Goal: Information Seeking & Learning: Learn about a topic

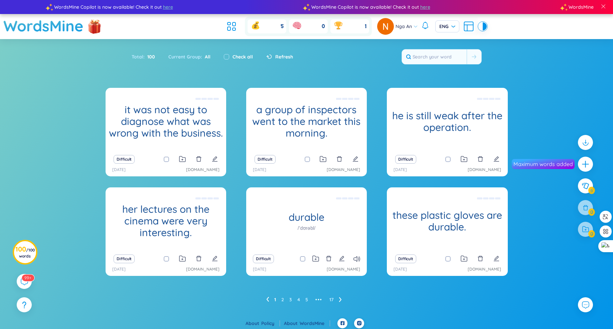
scroll to position [3, 0]
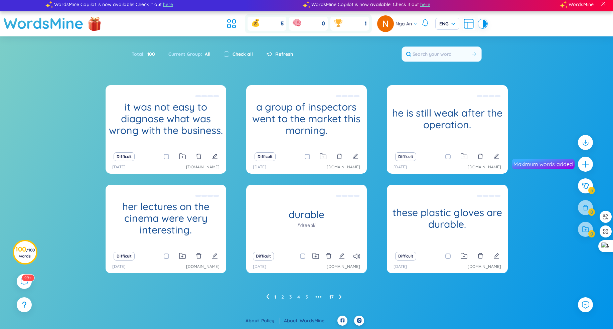
click at [338, 298] on ul "1 2 3 4 5 ••• 17" at bounding box center [306, 297] width 81 height 11
click at [332, 297] on link "17" at bounding box center [331, 297] width 4 height 10
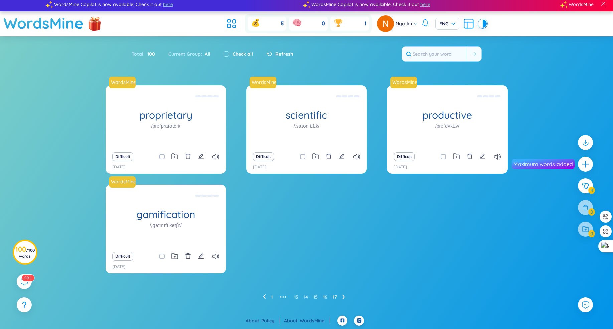
click at [265, 296] on icon at bounding box center [264, 296] width 3 height 5
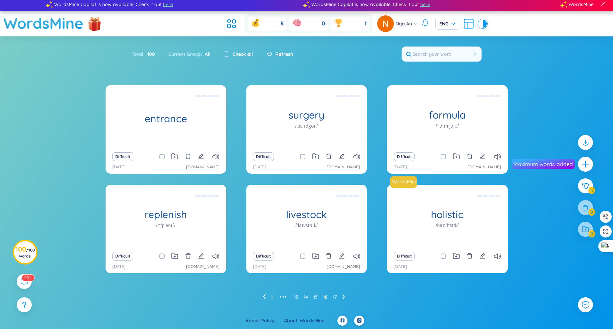
click at [269, 297] on ul "1 ••• 13 14 15 16 17" at bounding box center [307, 297] width 88 height 11
click at [271, 297] on link "1" at bounding box center [272, 297] width 2 height 10
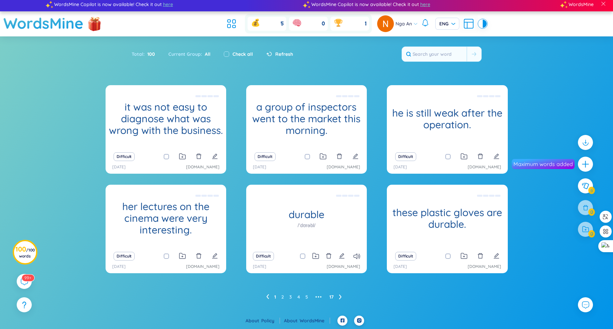
click at [330, 296] on link "17" at bounding box center [331, 297] width 4 height 10
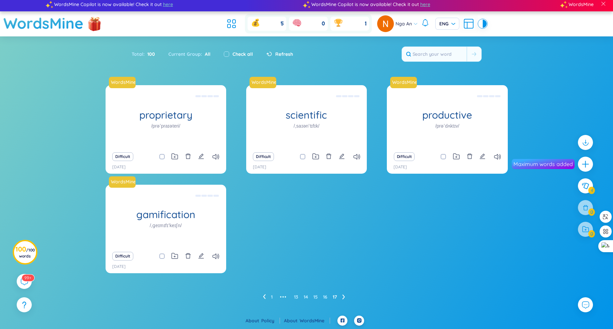
click at [57, 141] on div "WordsMine proprietary /prəˈpraɪəteri/ Độc quyền Eg: The company developed a pro…" at bounding box center [306, 200] width 613 height 230
click at [376, 227] on div "WordsMine proprietary /prəˈpraɪəteri/ Độc quyền Eg: The company developed a pro…" at bounding box center [307, 183] width 402 height 196
click at [324, 296] on link "16" at bounding box center [325, 297] width 4 height 10
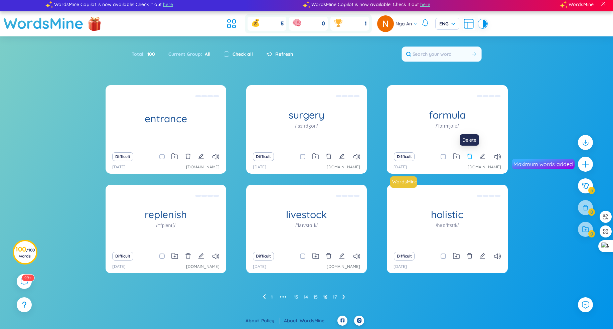
click at [469, 156] on icon "delete" at bounding box center [470, 156] width 6 height 6
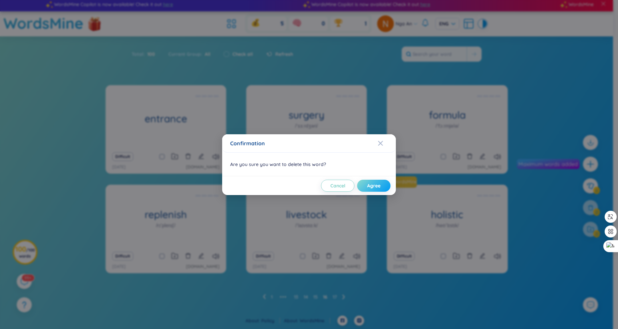
click at [374, 184] on span "Agree" at bounding box center [373, 185] width 13 height 7
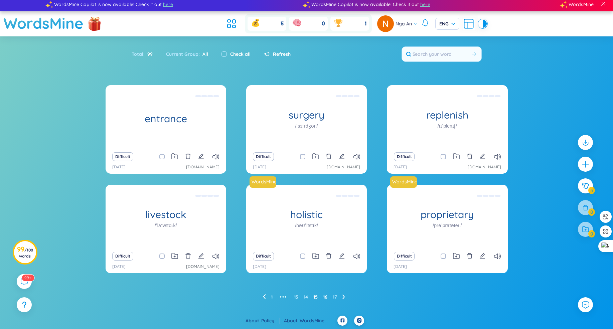
click at [315, 297] on link "15" at bounding box center [315, 297] width 4 height 10
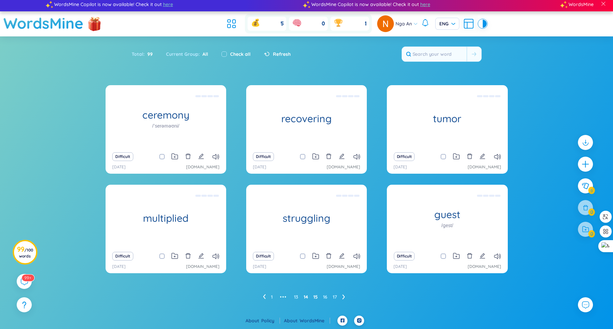
click at [307, 297] on link "14" at bounding box center [306, 297] width 4 height 10
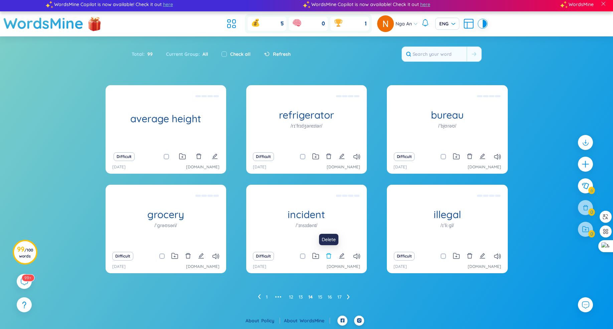
click at [329, 257] on icon "delete" at bounding box center [329, 256] width 6 height 6
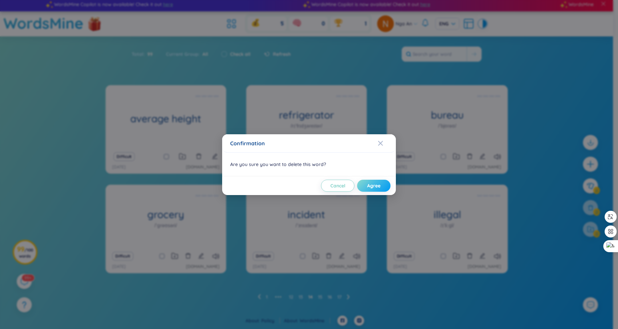
click at [371, 184] on span "Agree" at bounding box center [373, 185] width 13 height 7
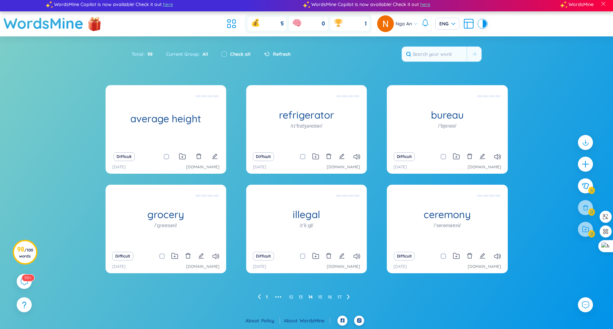
click at [266, 298] on link "1" at bounding box center [267, 297] width 2 height 10
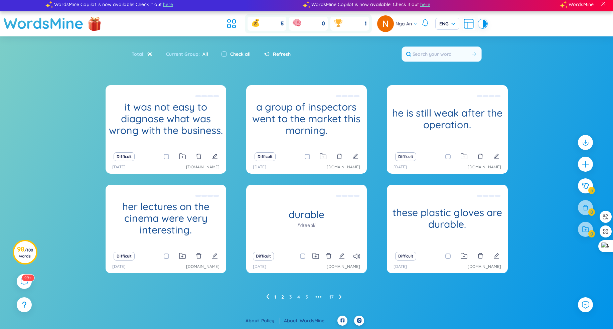
click at [282, 297] on link "2" at bounding box center [282, 297] width 3 height 10
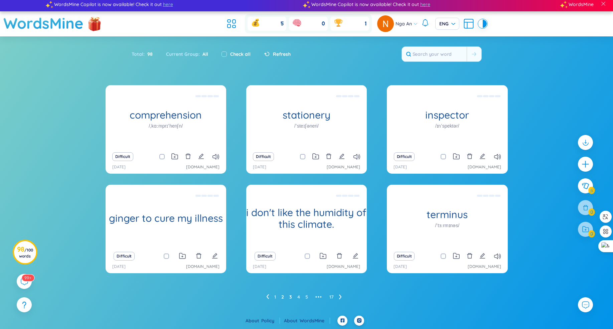
click at [290, 299] on link "3" at bounding box center [290, 297] width 3 height 10
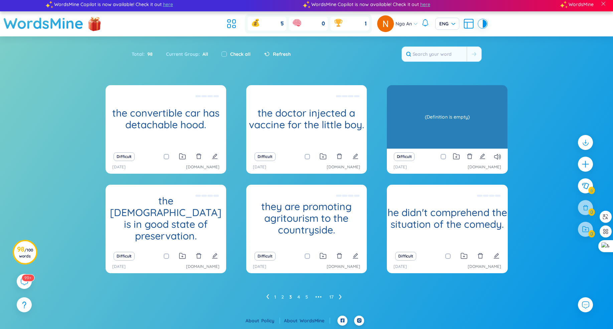
click at [444, 131] on div "(Definition is empty)" at bounding box center [447, 117] width 114 height 60
click at [443, 130] on div "(Definition is empty)" at bounding box center [447, 117] width 114 height 60
click at [468, 114] on div "(Definition is empty)" at bounding box center [447, 117] width 114 height 60
click at [443, 109] on div "(Definition is empty)" at bounding box center [447, 117] width 114 height 60
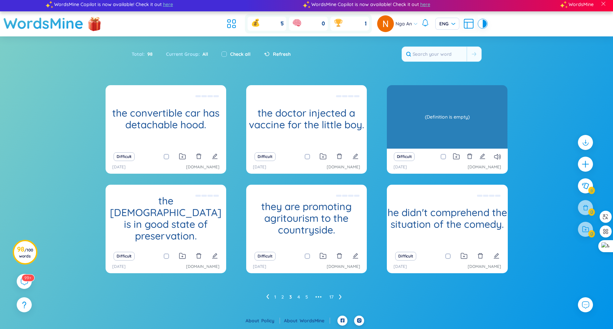
click at [476, 137] on div "(Definition is empty)" at bounding box center [447, 117] width 114 height 60
drag, startPoint x: 476, startPoint y: 137, endPoint x: 452, endPoint y: 139, distance: 23.4
click at [475, 137] on div "(Definition is empty)" at bounding box center [447, 117] width 114 height 60
click at [457, 103] on div "(Definition is empty)" at bounding box center [447, 117] width 114 height 60
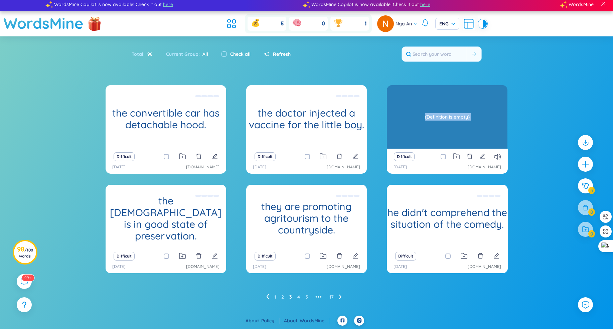
click at [457, 105] on div "(Definition is empty)" at bounding box center [447, 117] width 114 height 60
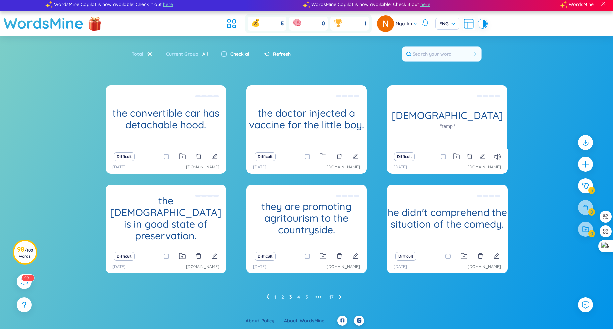
click at [489, 158] on div "Difficult" at bounding box center [447, 156] width 114 height 9
drag, startPoint x: 479, startPoint y: 136, endPoint x: 481, endPoint y: 152, distance: 16.5
click at [479, 136] on div "(Definition is empty)" at bounding box center [447, 117] width 114 height 60
click at [481, 152] on button at bounding box center [482, 156] width 6 height 9
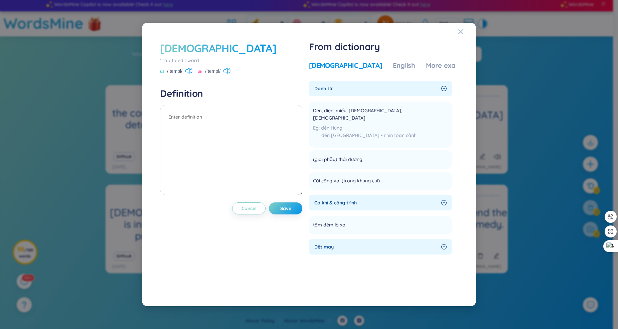
click at [543, 93] on div "temple *Tap to edit word US /ˈtempl/ [GEOGRAPHIC_DATA] /ˈtempl/ Definition Canc…" at bounding box center [309, 164] width 618 height 329
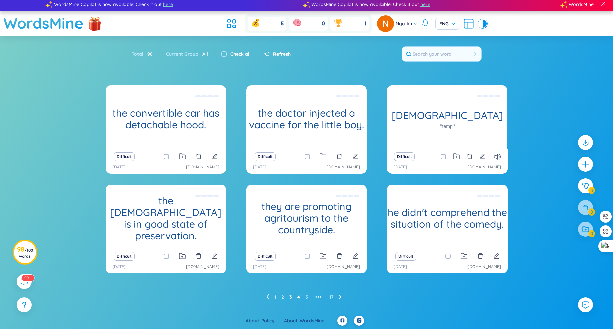
click at [297, 298] on link "4" at bounding box center [298, 297] width 3 height 10
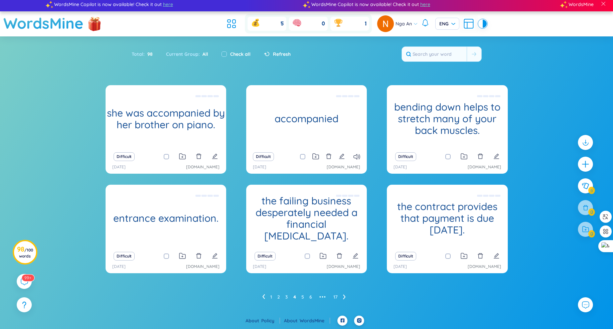
drag, startPoint x: 362, startPoint y: 319, endPoint x: 367, endPoint y: 319, distance: 4.4
click at [364, 319] on ul at bounding box center [350, 321] width 33 height 10
click at [361, 320] on icon at bounding box center [359, 320] width 5 height 5
